Goal: Communication & Community: Answer question/provide support

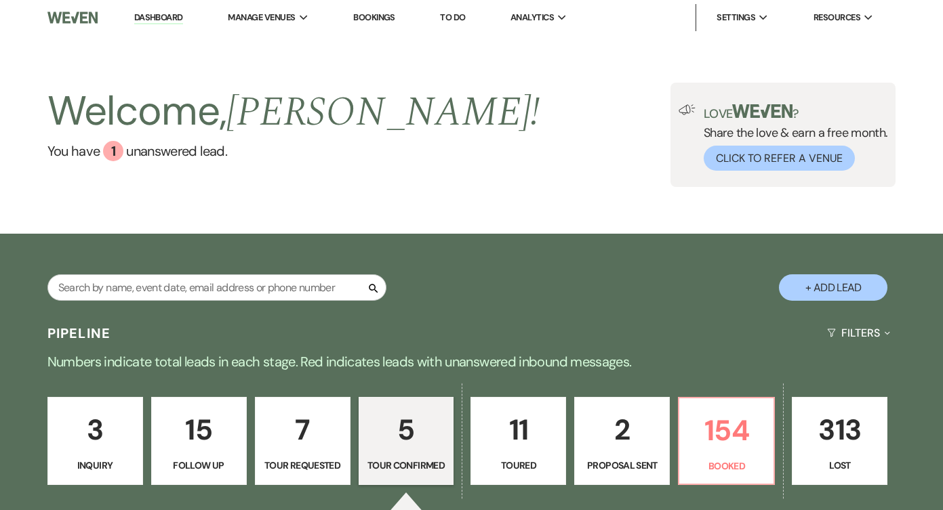
select select "4"
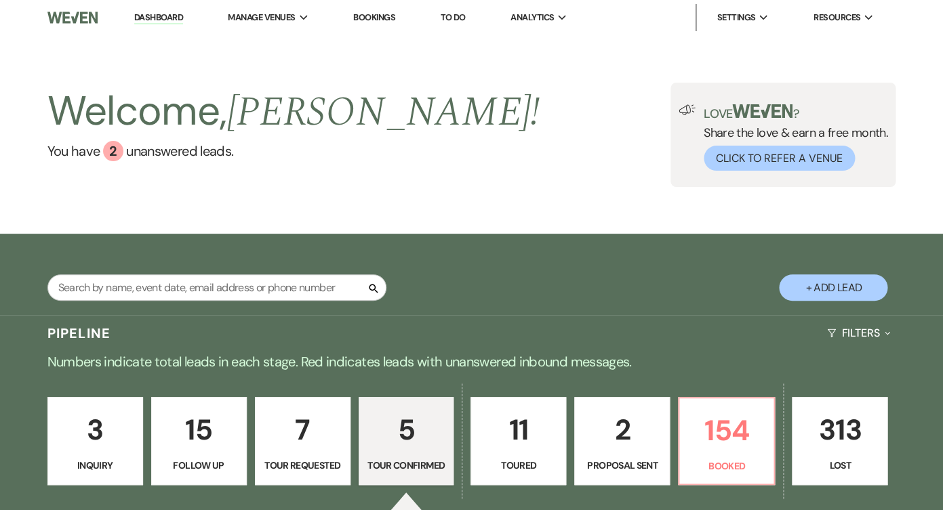
scroll to position [4, 0]
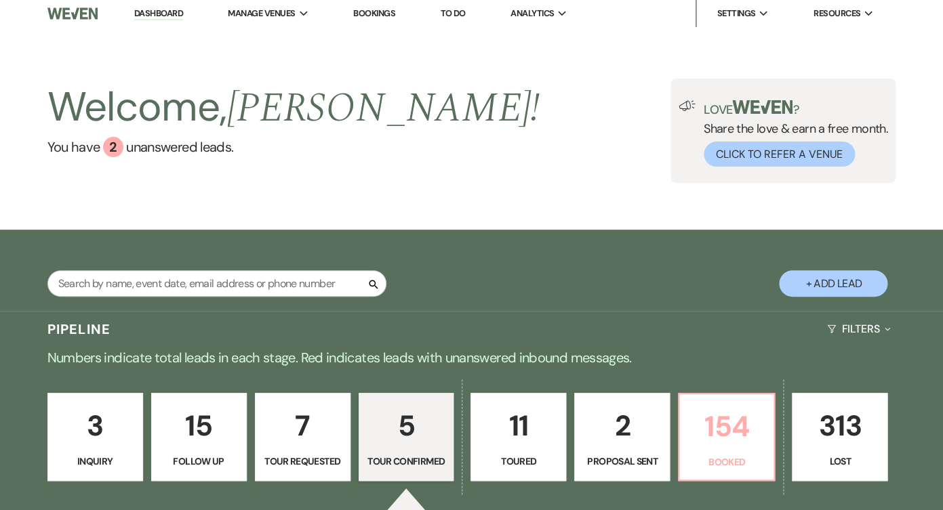
click at [706, 415] on p "154" at bounding box center [726, 426] width 78 height 45
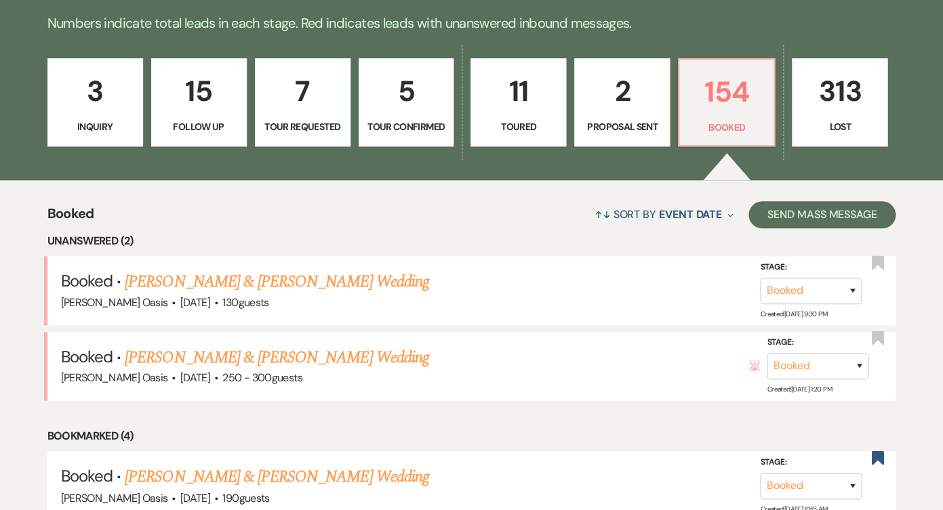
scroll to position [339, 0]
click at [398, 280] on link "[PERSON_NAME] & [PERSON_NAME] Wedding" at bounding box center [277, 282] width 304 height 24
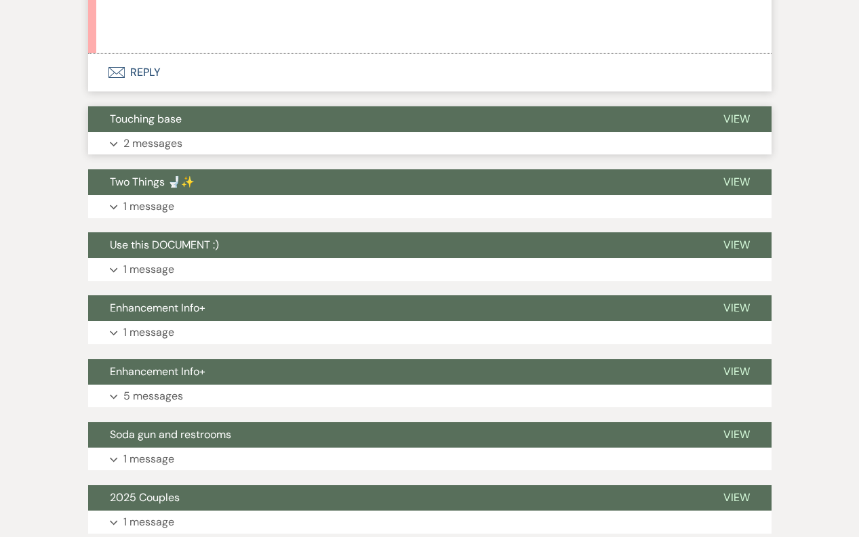
scroll to position [1237, 0]
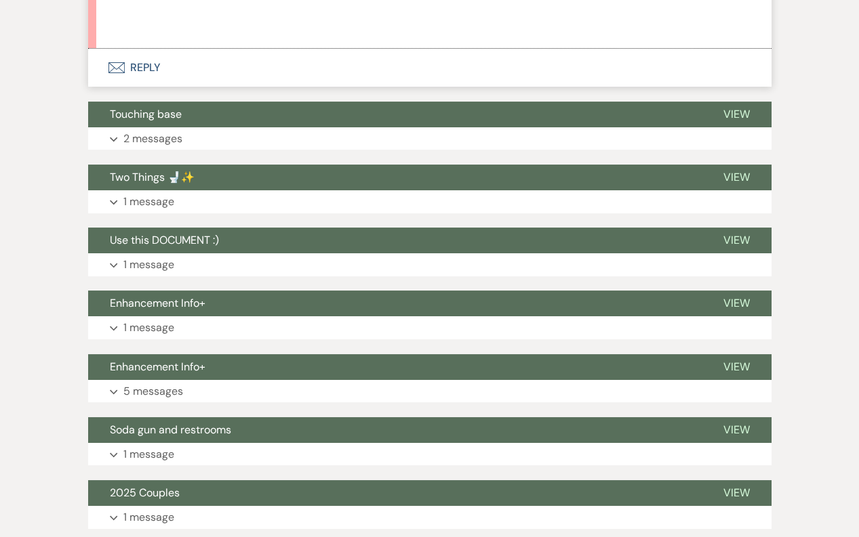
click at [325, 55] on button "Envelope Reply" at bounding box center [429, 68] width 683 height 38
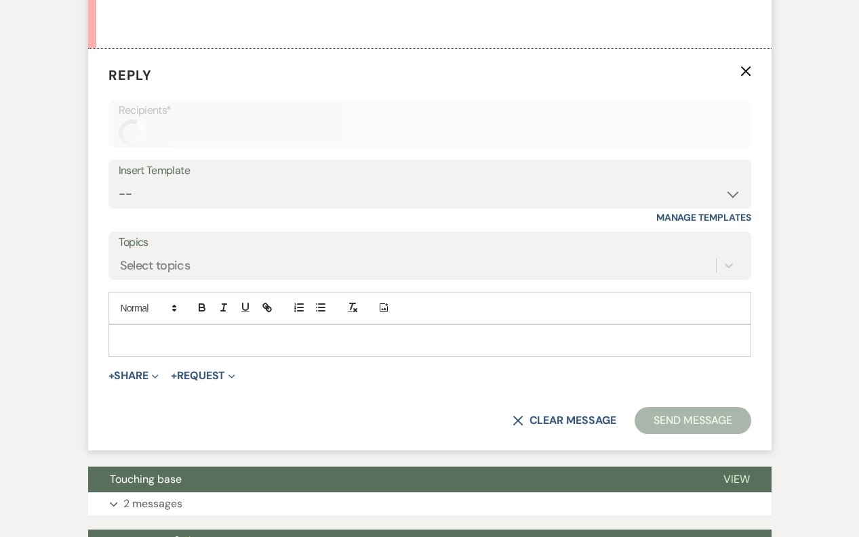
scroll to position [1142, 0]
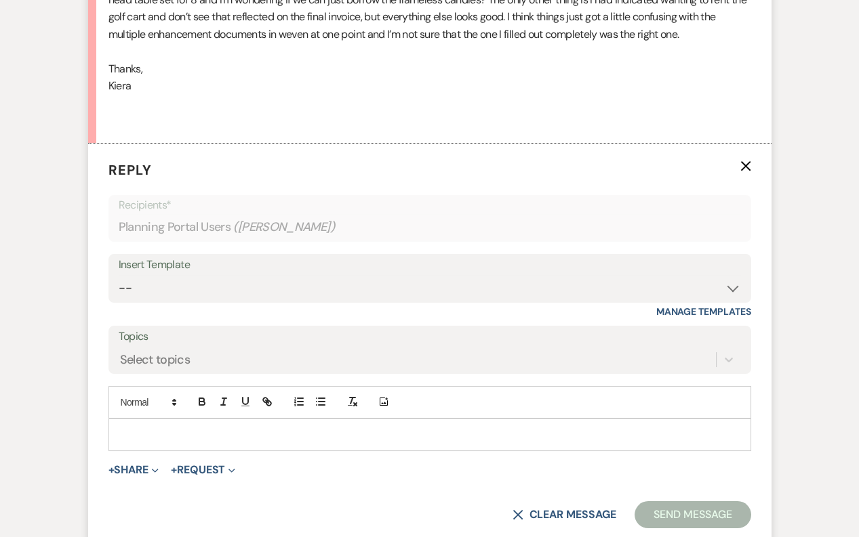
click at [222, 428] on p at bounding box center [429, 435] width 621 height 15
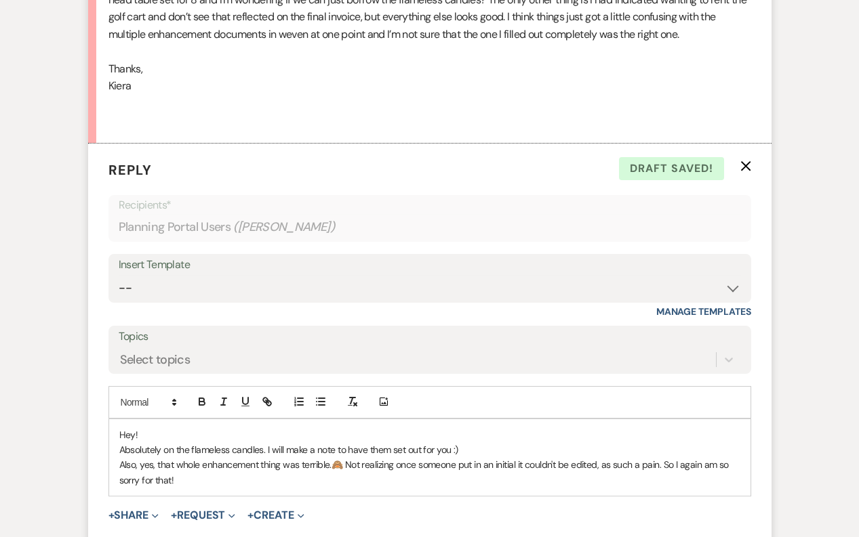
click at [604, 457] on p "Also, yes, that whole enhancement thing was terrible.🙈 Not realizing once someo…" at bounding box center [429, 472] width 621 height 30
click at [666, 457] on p "Also, yes, that whole enhancement thing was terrible.🙈 Not realizing once someo…" at bounding box center [429, 472] width 621 height 30
click at [122, 462] on p "Also, yes, that whole enhancement thing was terrible.🙈 Not realizing once someo…" at bounding box center [429, 472] width 621 height 30
click at [141, 460] on p "Also, yes, that whole enhancement thing was terrible.🙈 Not realizing once someo…" at bounding box center [429, 472] width 621 height 30
click at [460, 443] on p "Absolutely on the flameless candles. I will make a note to have them set out fo…" at bounding box center [429, 450] width 621 height 15
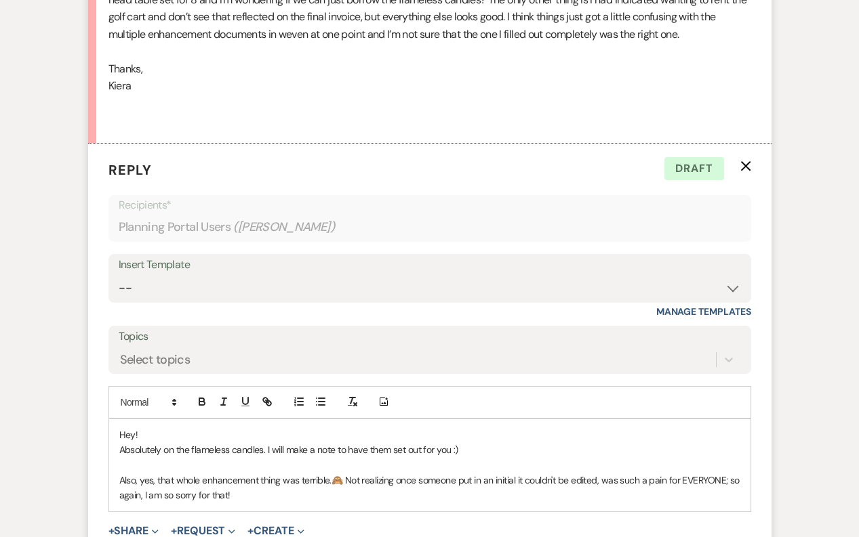
click at [237, 481] on p "Also, yes, that whole enhancement thing was terrible.🙈 Not realizing once someo…" at bounding box center [429, 488] width 621 height 30
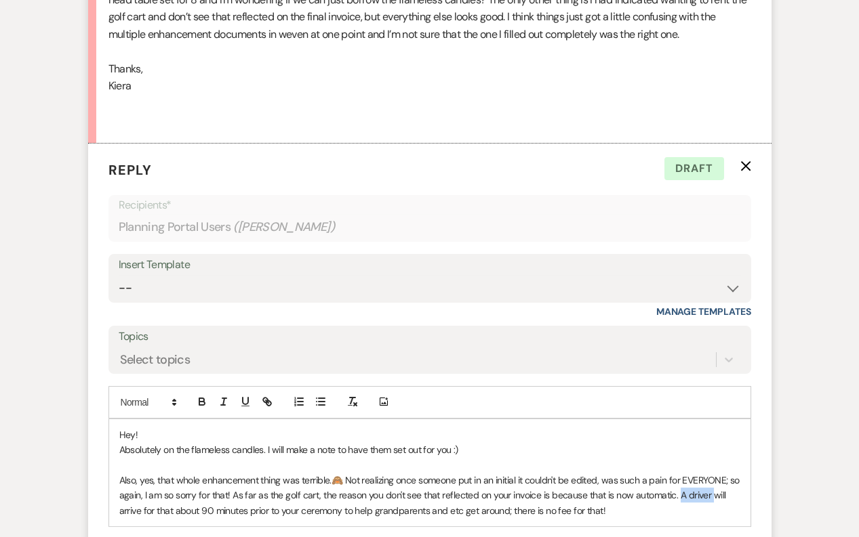
drag, startPoint x: 711, startPoint y: 475, endPoint x: 679, endPoint y: 474, distance: 31.9
click at [679, 475] on p "Also, yes, that whole enhancement thing was terrible.🙈 Not realizing once someo…" at bounding box center [429, 495] width 621 height 45
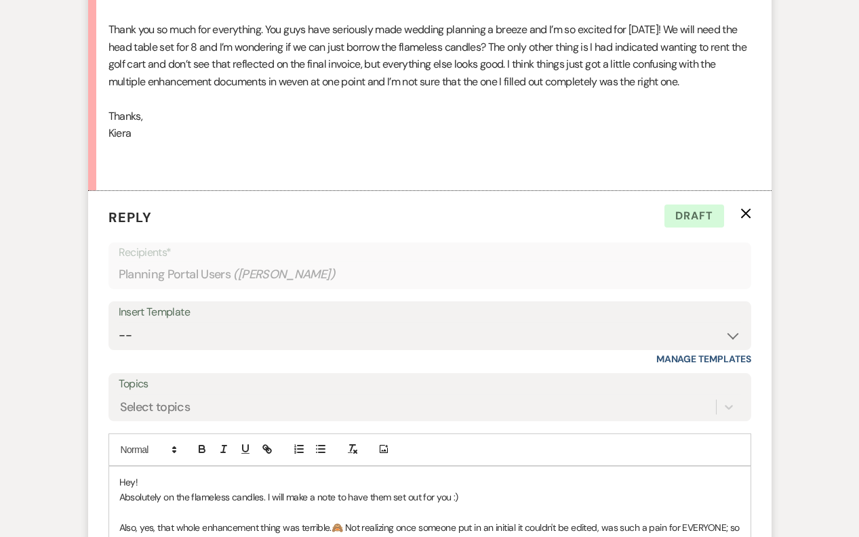
scroll to position [1131, 0]
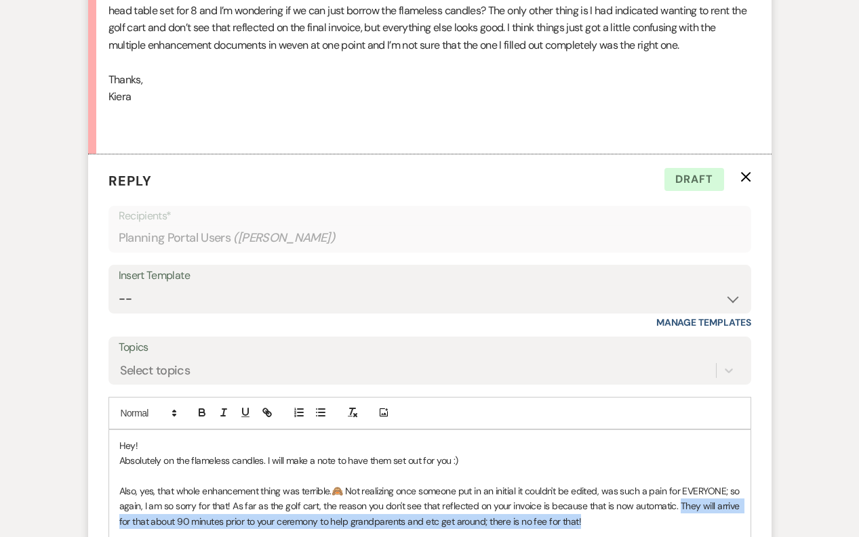
drag, startPoint x: 679, startPoint y: 487, endPoint x: 679, endPoint y: 497, distance: 10.2
click at [679, 497] on p "Also, yes, that whole enhancement thing was terrible.🙈 Not realizing once someo…" at bounding box center [429, 506] width 621 height 45
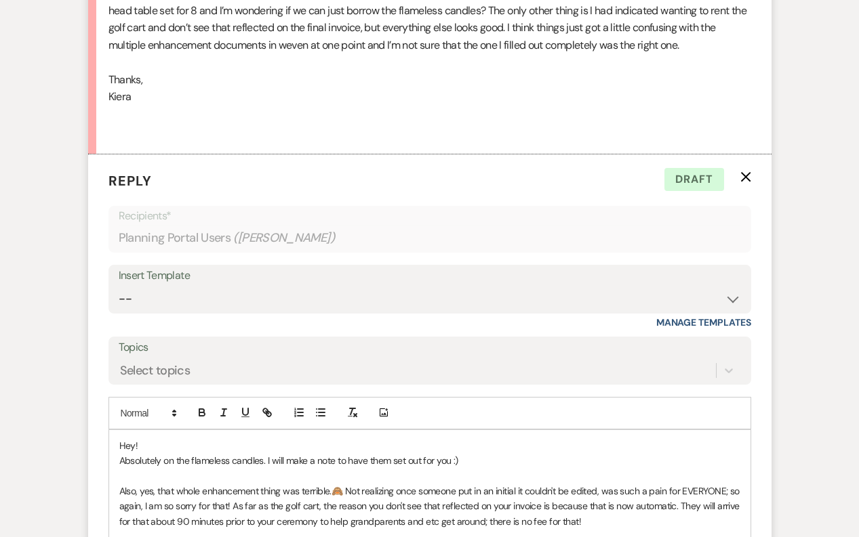
click at [290, 468] on p at bounding box center [429, 475] width 621 height 15
click at [594, 501] on p "Also, yes, that whole enhancement thing was terrible.🙈 Not realizing once someo…" at bounding box center [429, 506] width 621 height 45
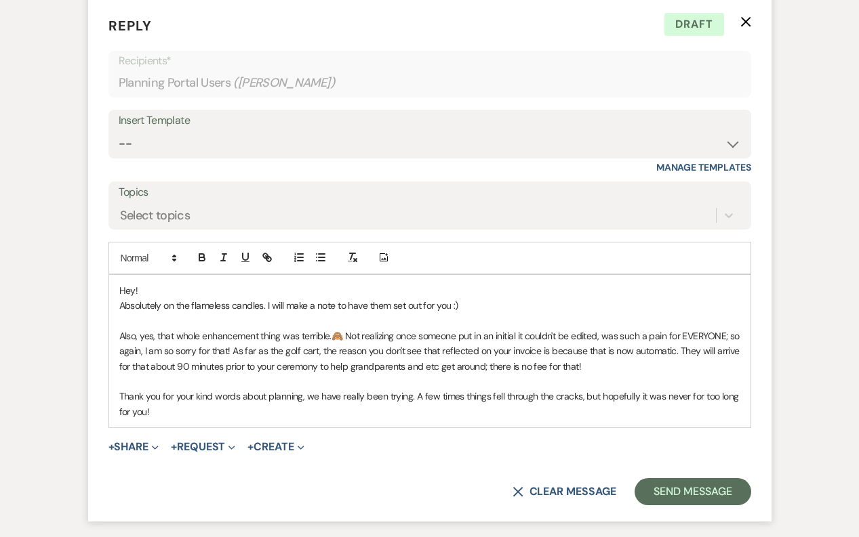
scroll to position [1292, 0]
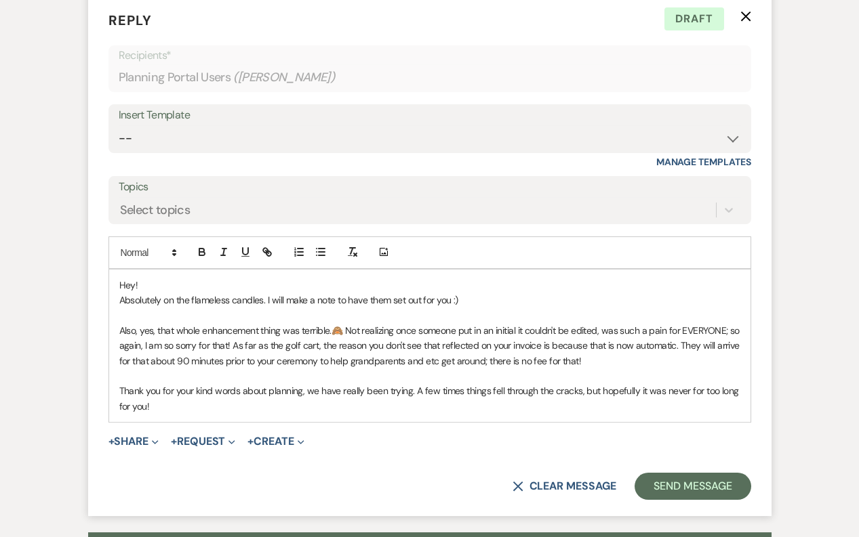
click at [267, 384] on p "Thank you for your kind words about planning, we have really been trying. A few…" at bounding box center [429, 399] width 621 height 30
click at [266, 384] on p "Thank you for your kind words about planning, we have really been trying. A few…" at bounding box center [429, 399] width 621 height 30
click at [482, 384] on p "Thank you for your kind words about us & planning, we have really been trying. …" at bounding box center [429, 399] width 621 height 30
click at [216, 390] on p "Thank you for your kind words about us & planning, we have really been trying. …" at bounding box center [429, 399] width 621 height 30
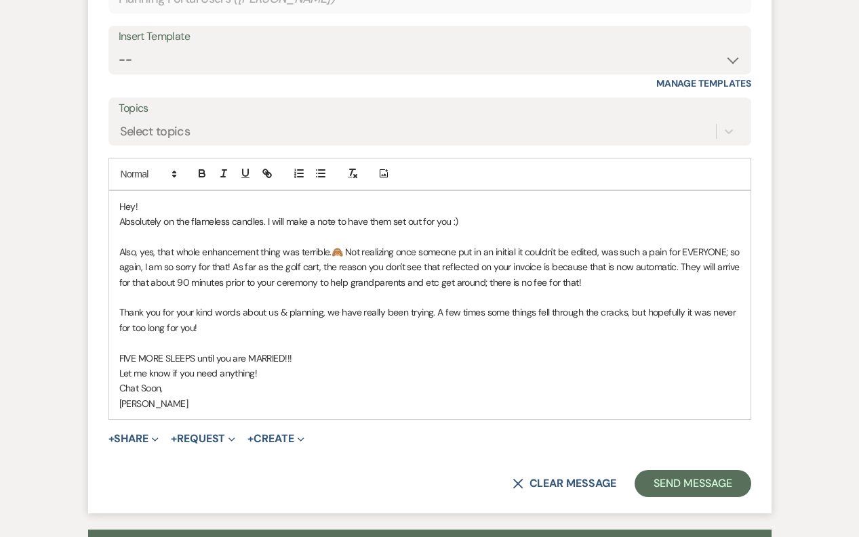
scroll to position [1372, 0]
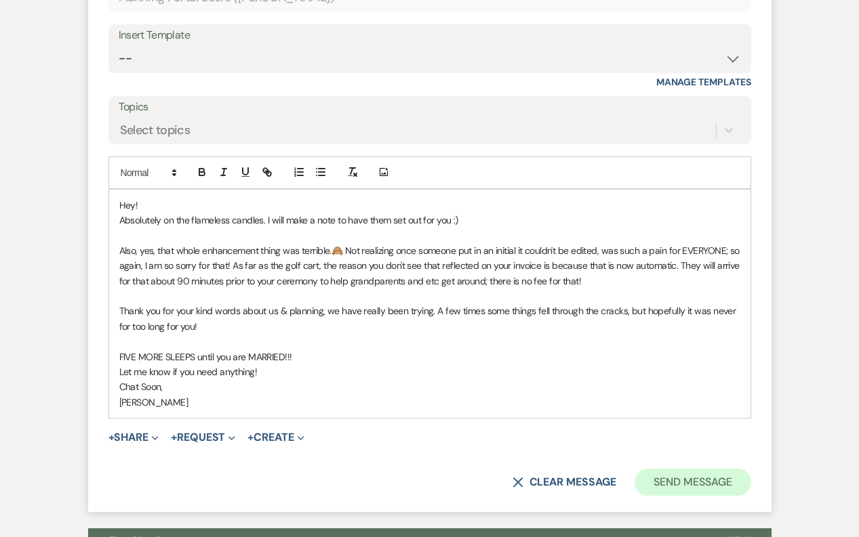
click at [698, 469] on button "Send Message" at bounding box center [692, 482] width 116 height 27
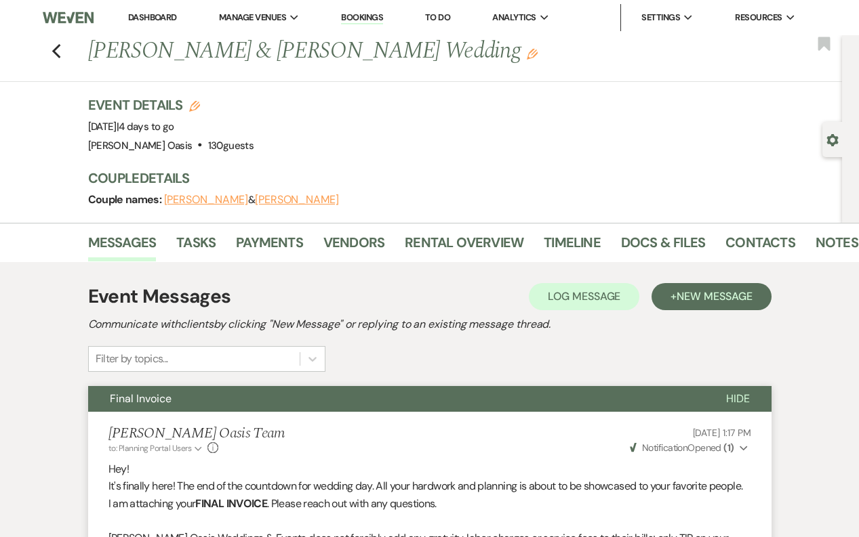
scroll to position [0, 0]
click at [130, 13] on link "Dashboard" at bounding box center [152, 18] width 49 height 12
